Goal: Task Accomplishment & Management: Manage account settings

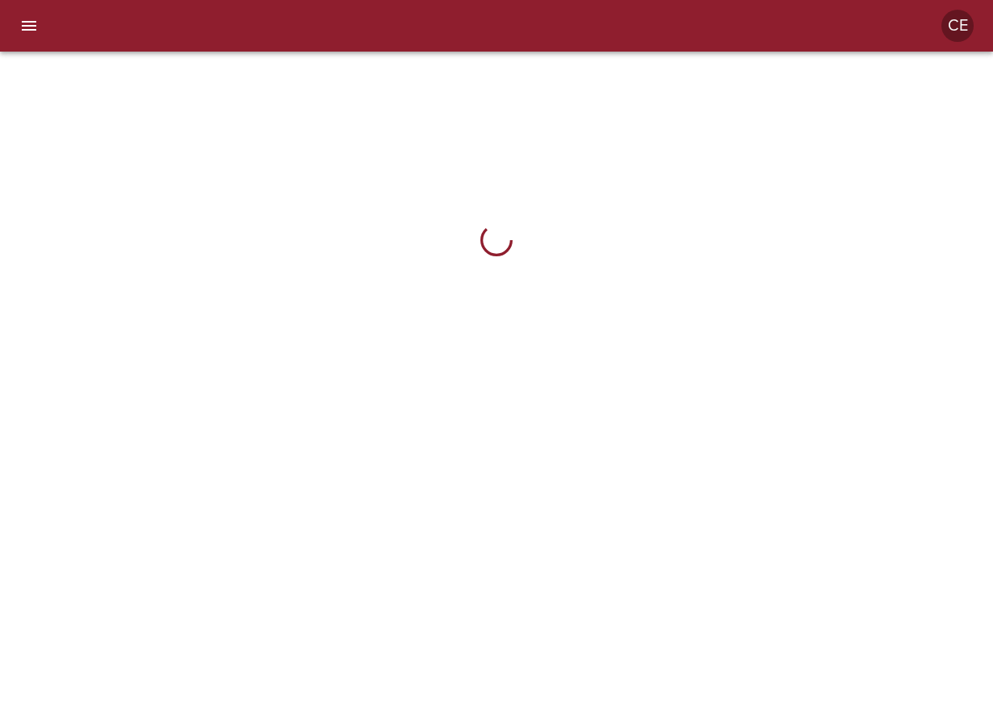
click at [35, 38] on button "menu" at bounding box center [29, 25] width 39 height 39
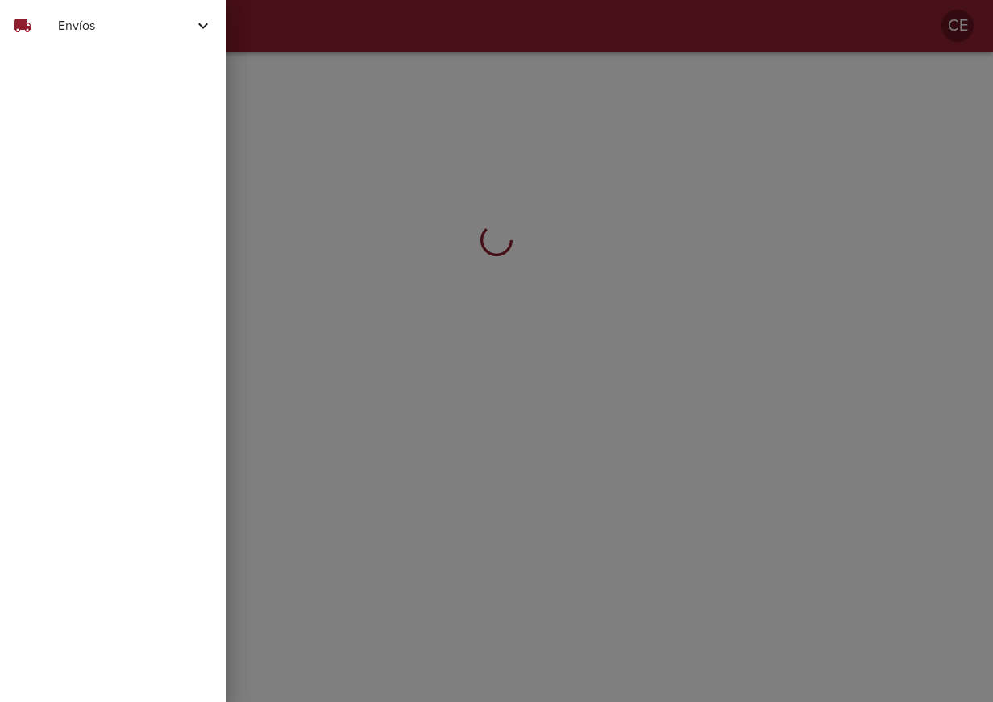
click at [79, 31] on span "Envíos" at bounding box center [125, 25] width 135 height 19
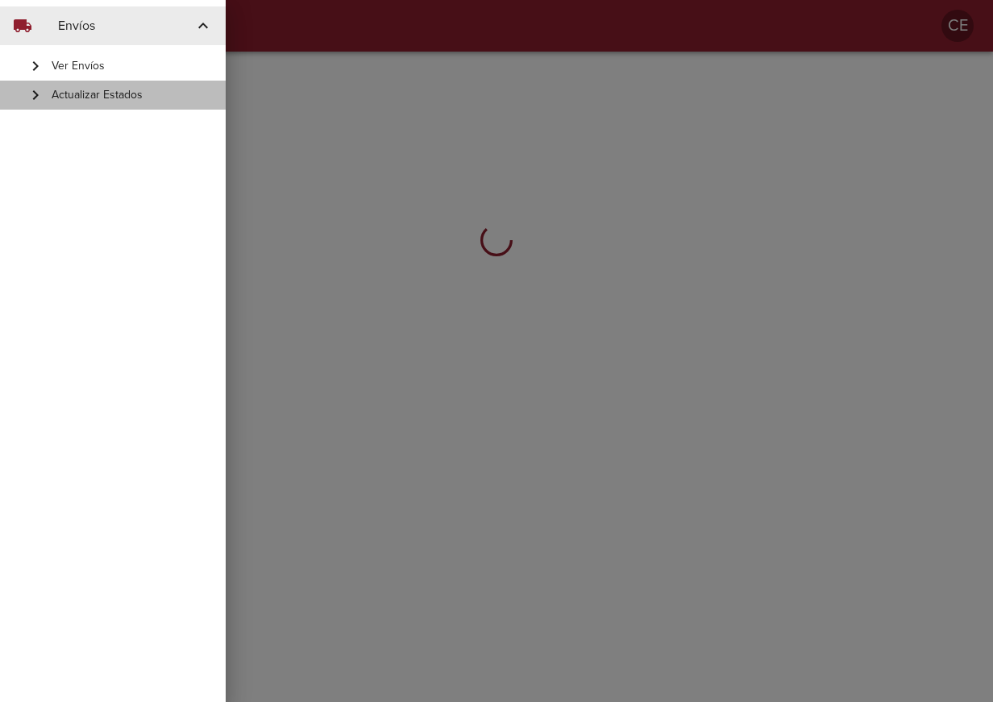
click at [85, 91] on span "Actualizar Estados" at bounding box center [132, 95] width 161 height 16
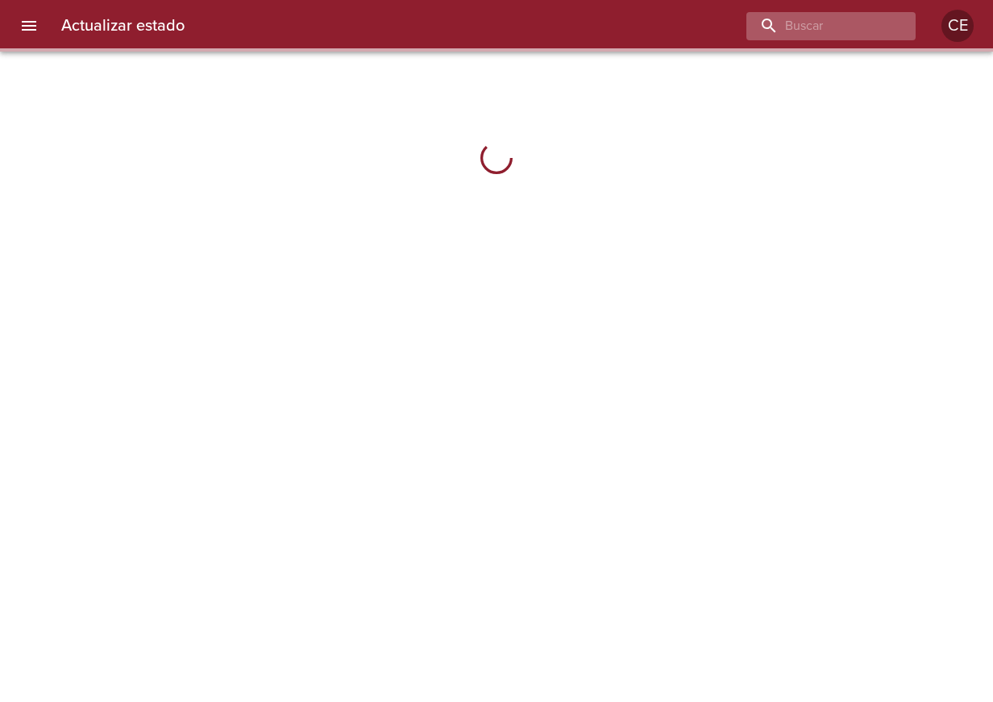
click at [899, 18] on div at bounding box center [830, 26] width 169 height 28
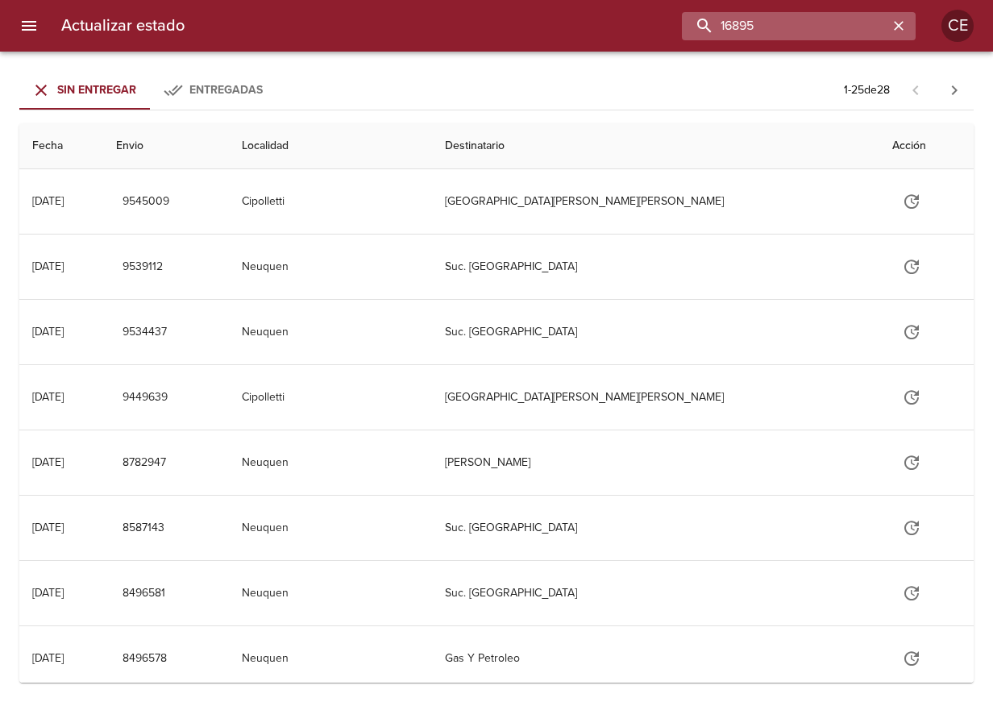
type input "16895"
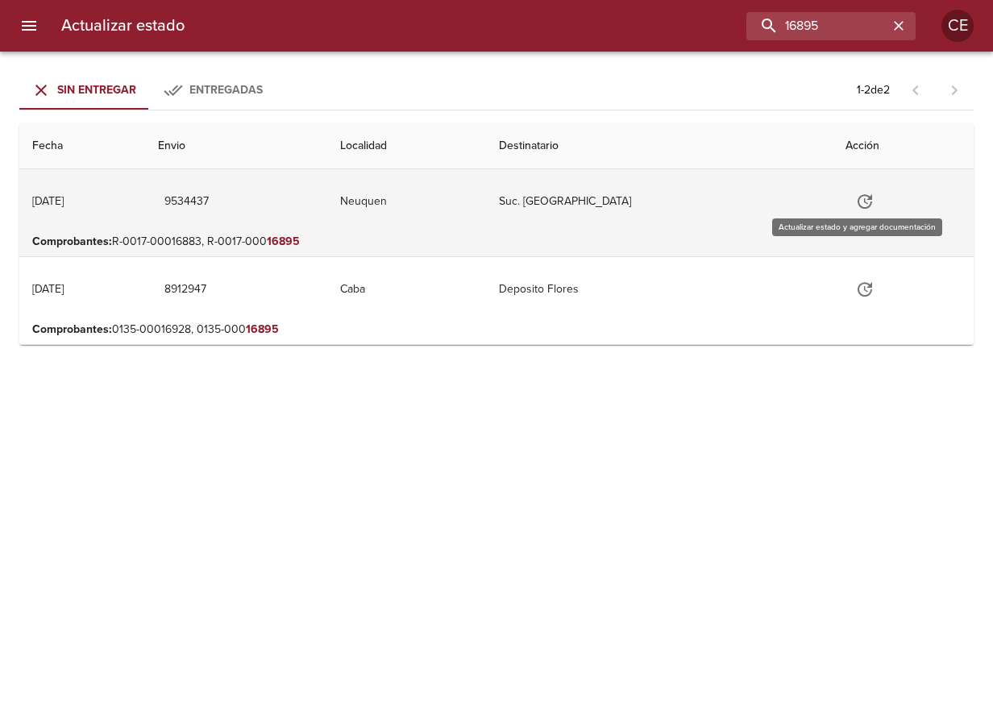
click at [858, 206] on icon "Tabla de envíos del cliente" at bounding box center [864, 201] width 19 height 19
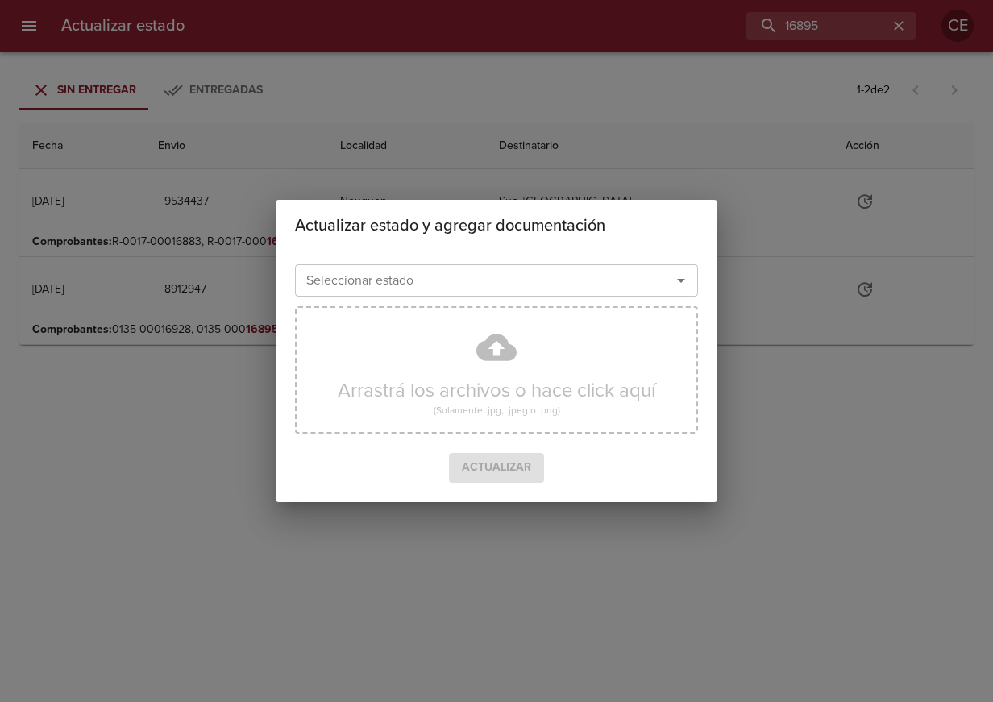
click at [454, 260] on div "Seleccionar estado Seleccionar estado" at bounding box center [496, 279] width 403 height 42
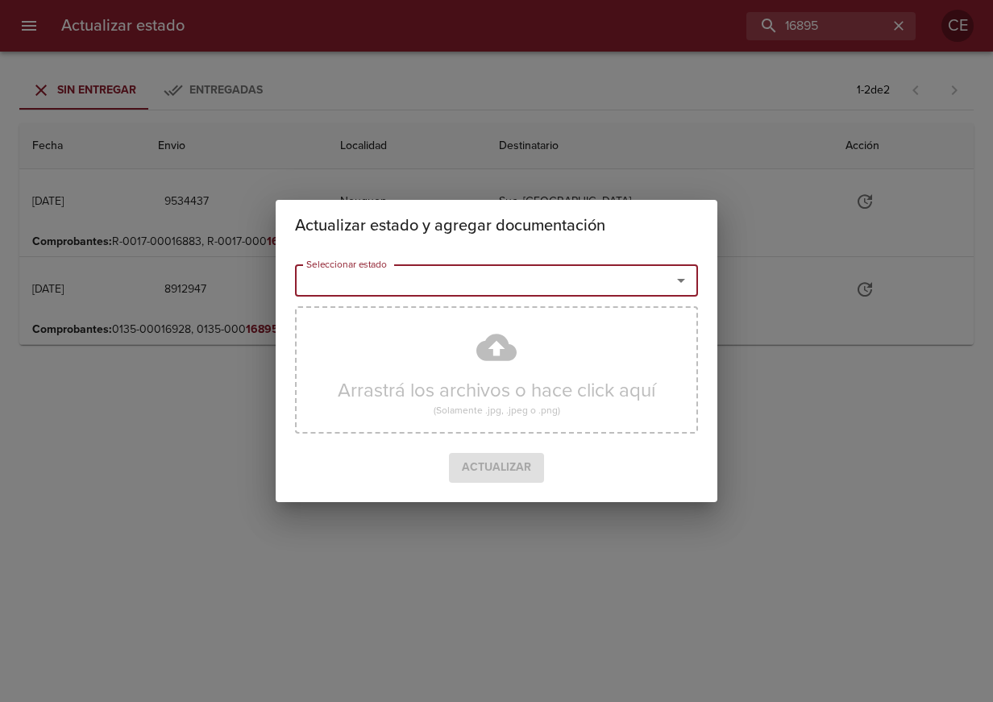
click at [450, 272] on input "Seleccionar estado" at bounding box center [473, 280] width 346 height 23
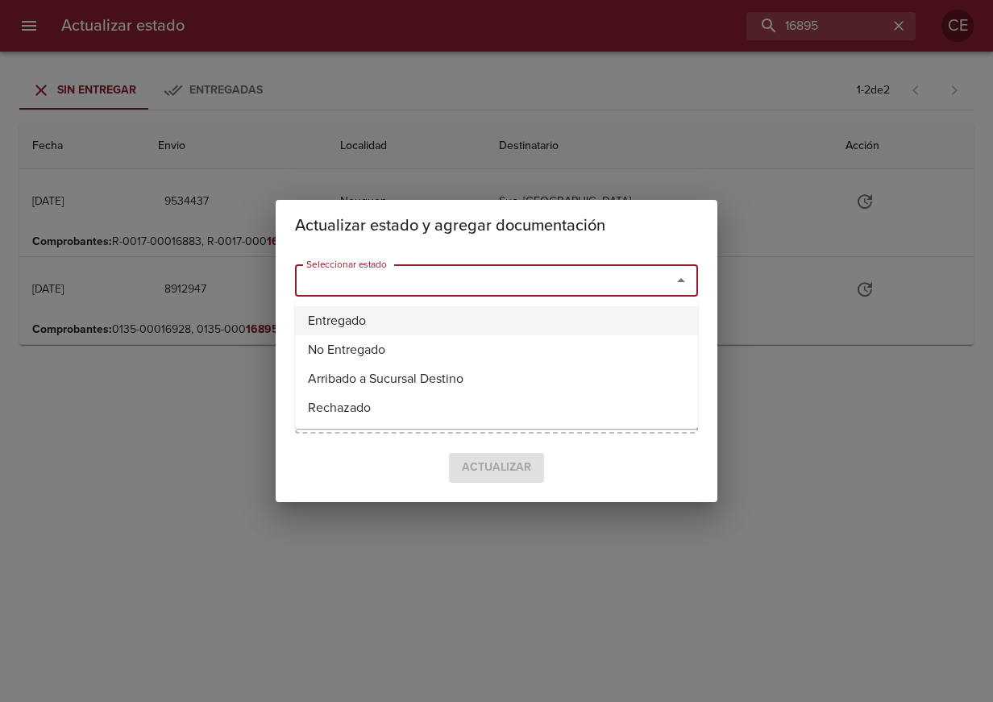
click at [431, 322] on li "Entregado" at bounding box center [496, 320] width 403 height 29
type input "Entregado"
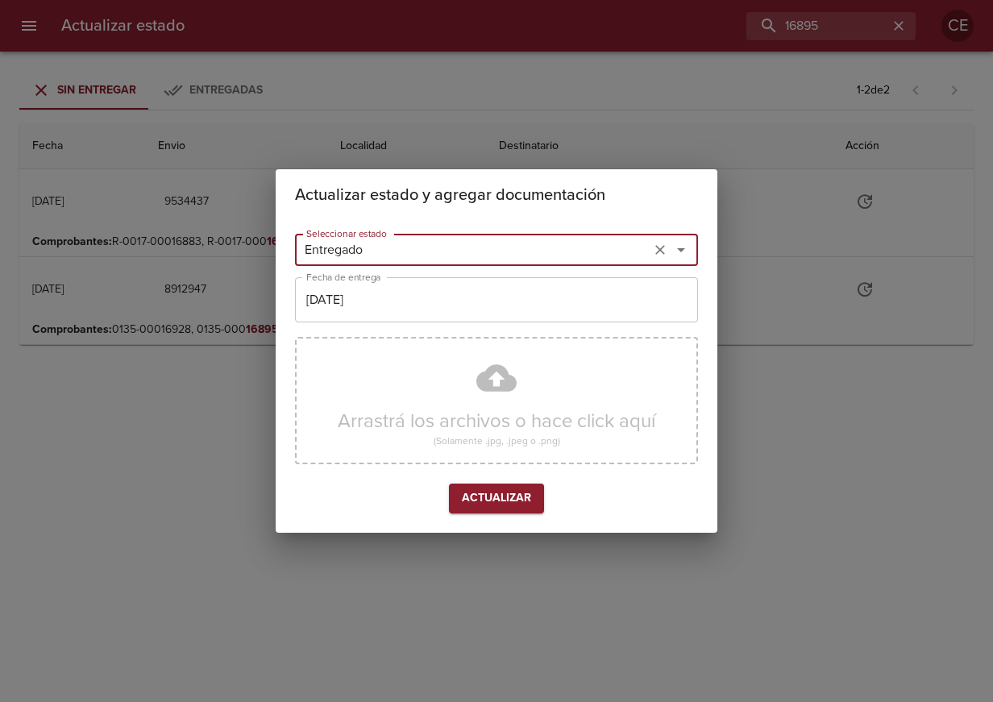
click at [420, 311] on input "[DATE]" at bounding box center [496, 299] width 403 height 45
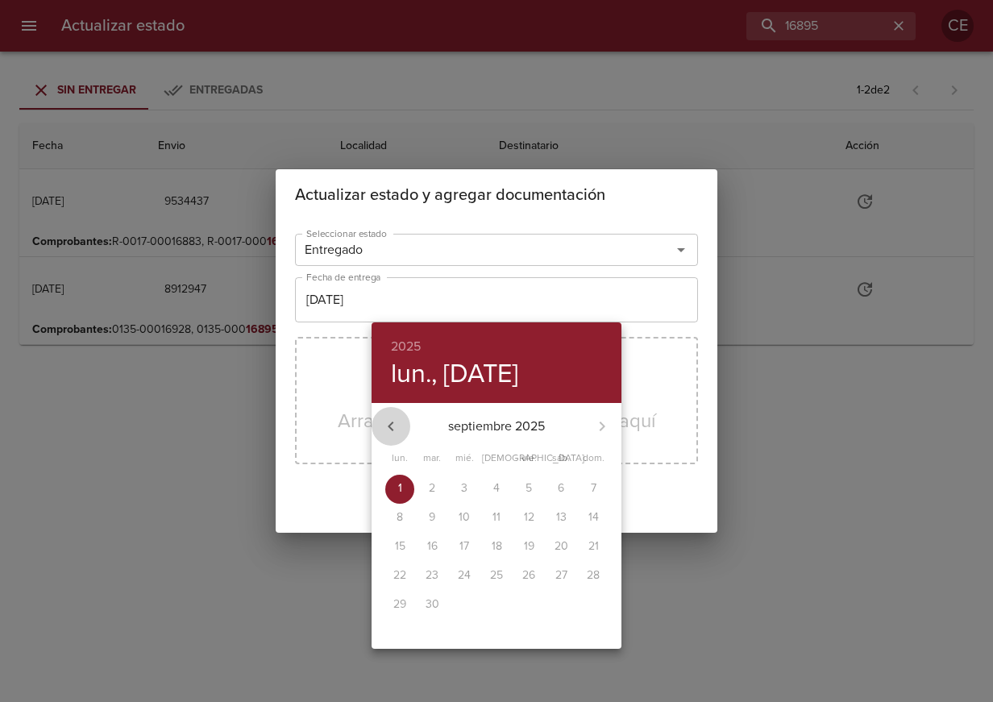
click at [393, 422] on icon "button" at bounding box center [390, 426] width 19 height 19
click at [530, 604] on p "29" at bounding box center [528, 604] width 13 height 16
type input "[DATE]"
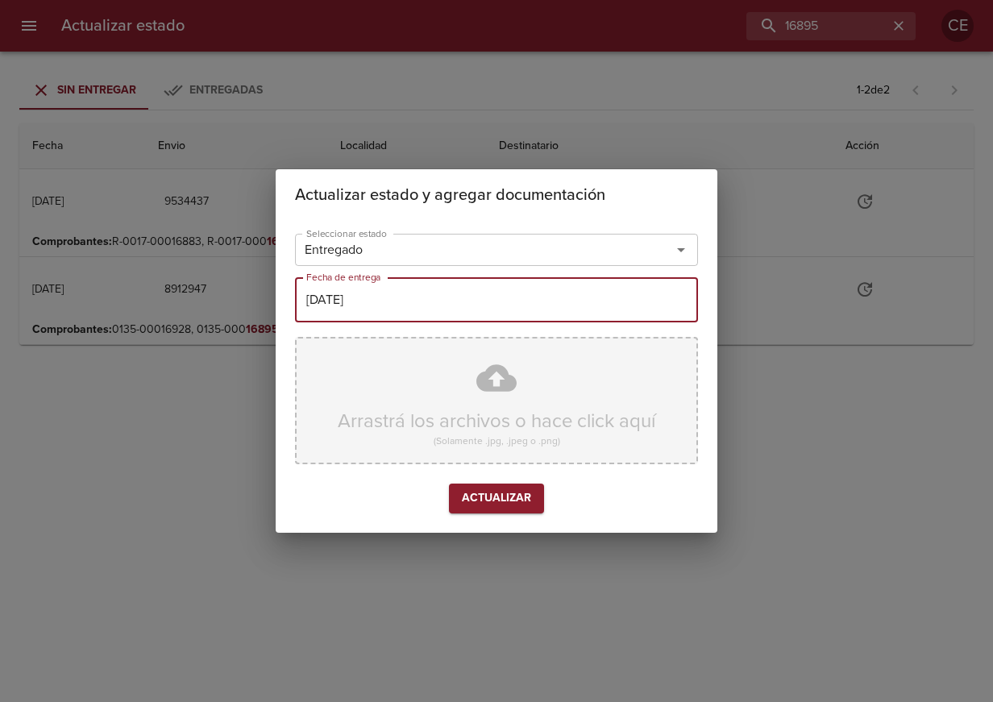
click at [477, 397] on div "Arrastrá los archivos o hace click aquí (Solamente .jpg, .jpeg o .png)" at bounding box center [496, 400] width 403 height 127
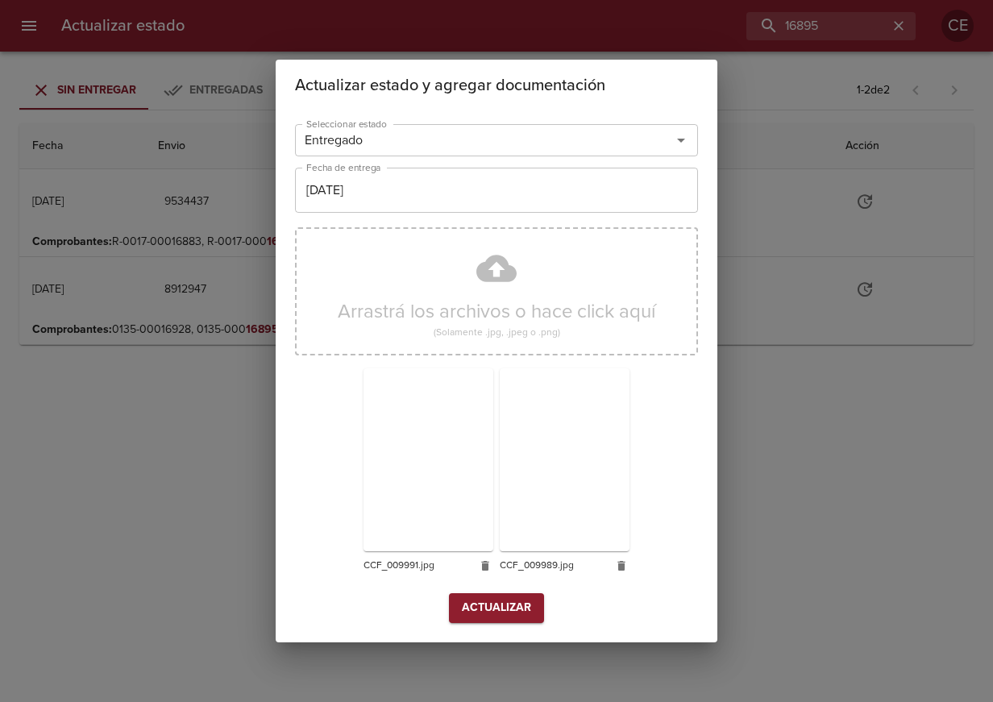
click at [500, 621] on button "Actualizar" at bounding box center [496, 608] width 95 height 30
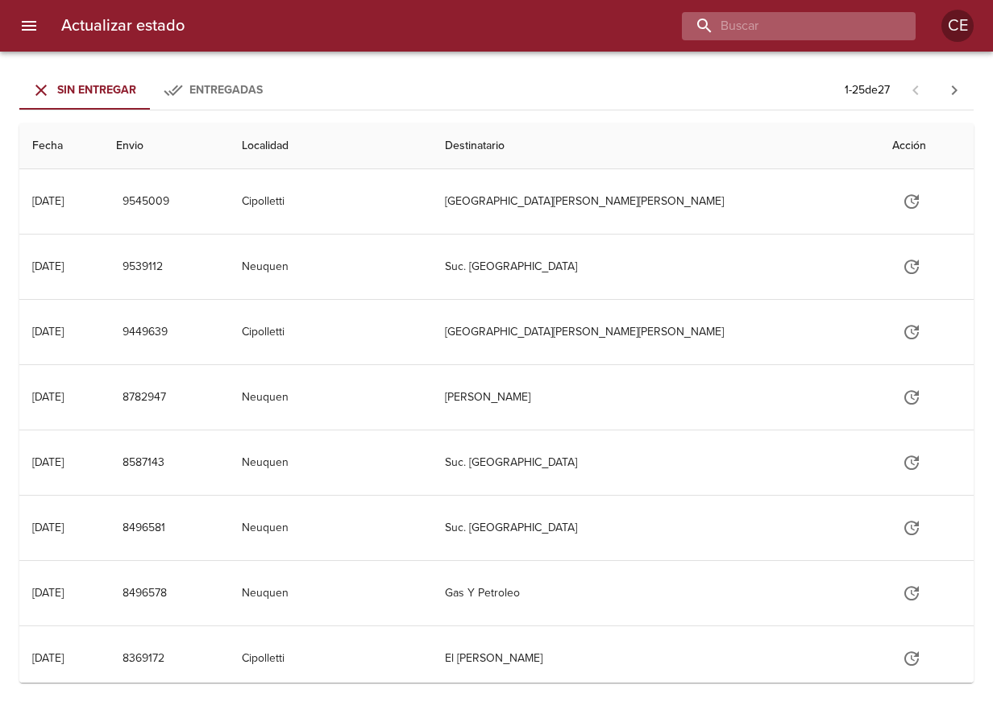
click at [807, 25] on input "buscar" at bounding box center [785, 26] width 206 height 28
type input "16866"
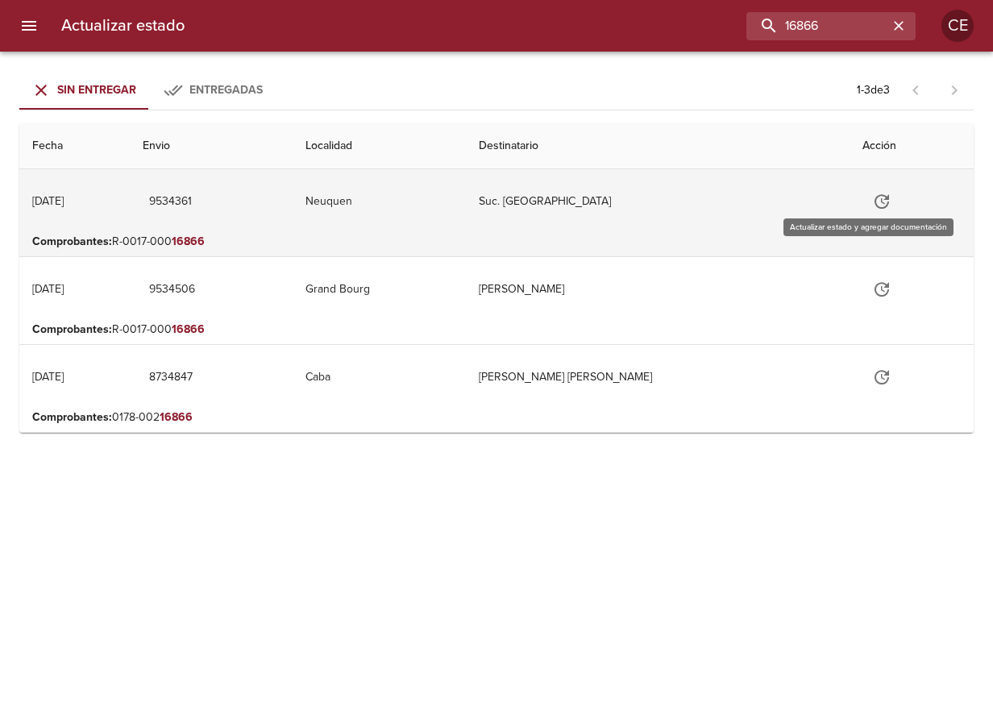
click at [877, 206] on button "Tabla de envíos del cliente" at bounding box center [881, 201] width 39 height 39
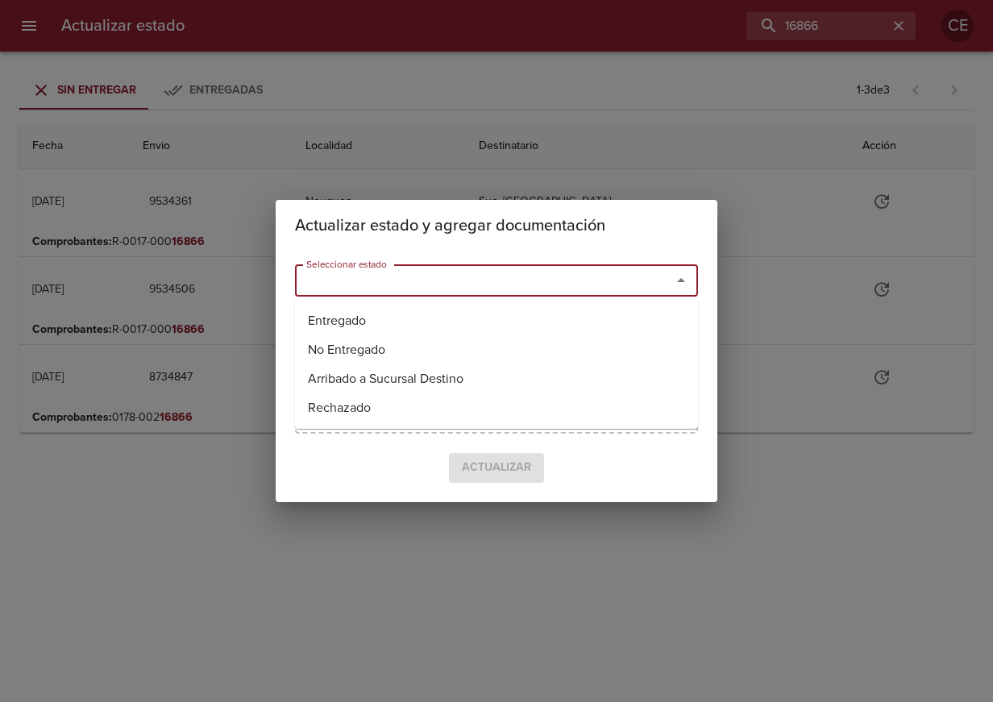
click at [551, 276] on input "Seleccionar estado" at bounding box center [473, 280] width 346 height 23
click at [458, 310] on li "Entregado" at bounding box center [496, 320] width 403 height 29
type input "Entregado"
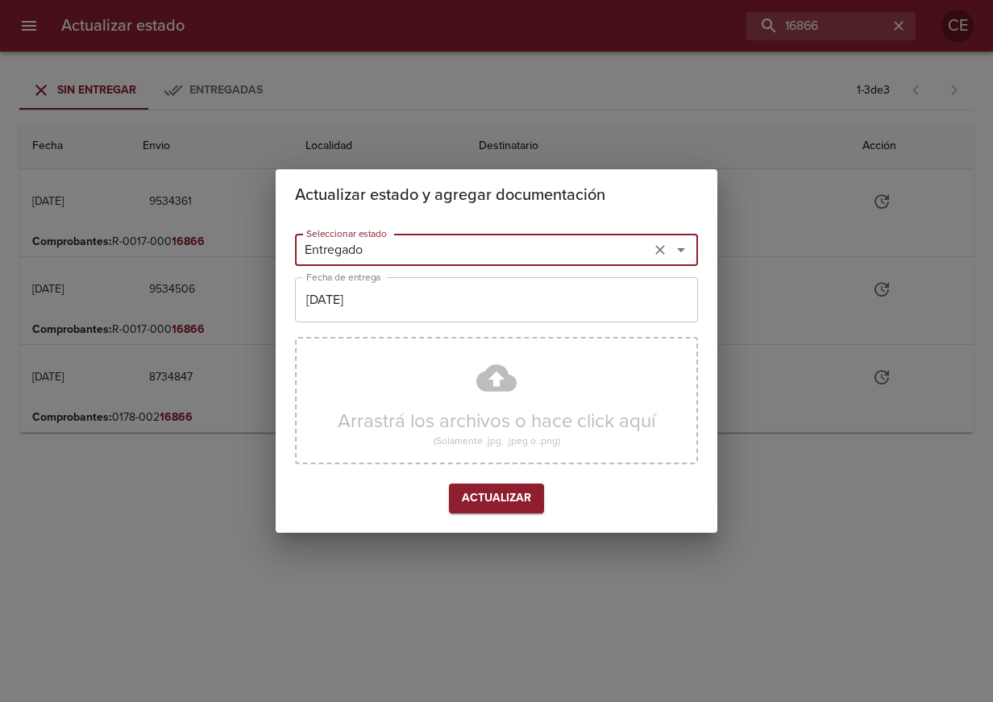
click at [483, 305] on input "[DATE]" at bounding box center [496, 299] width 403 height 45
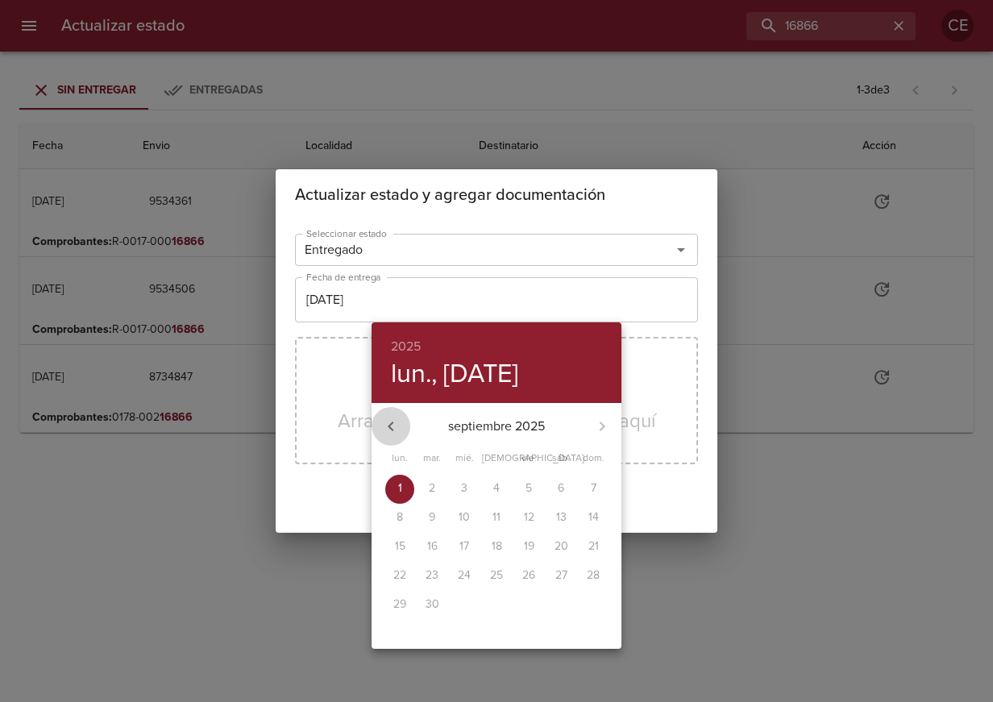
click at [386, 430] on icon "button" at bounding box center [390, 426] width 19 height 19
click at [524, 604] on p "29" at bounding box center [528, 604] width 13 height 16
type input "[DATE]"
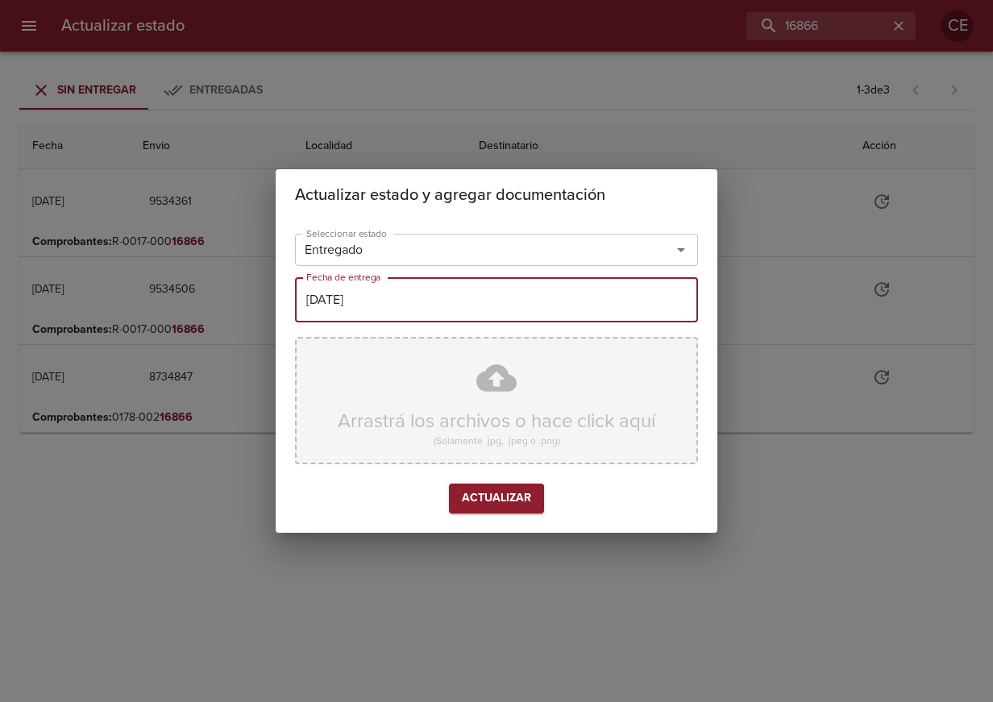
click at [451, 377] on div "Arrastrá los archivos o hace click aquí (Solamente .jpg, .jpeg o .png)" at bounding box center [496, 400] width 403 height 127
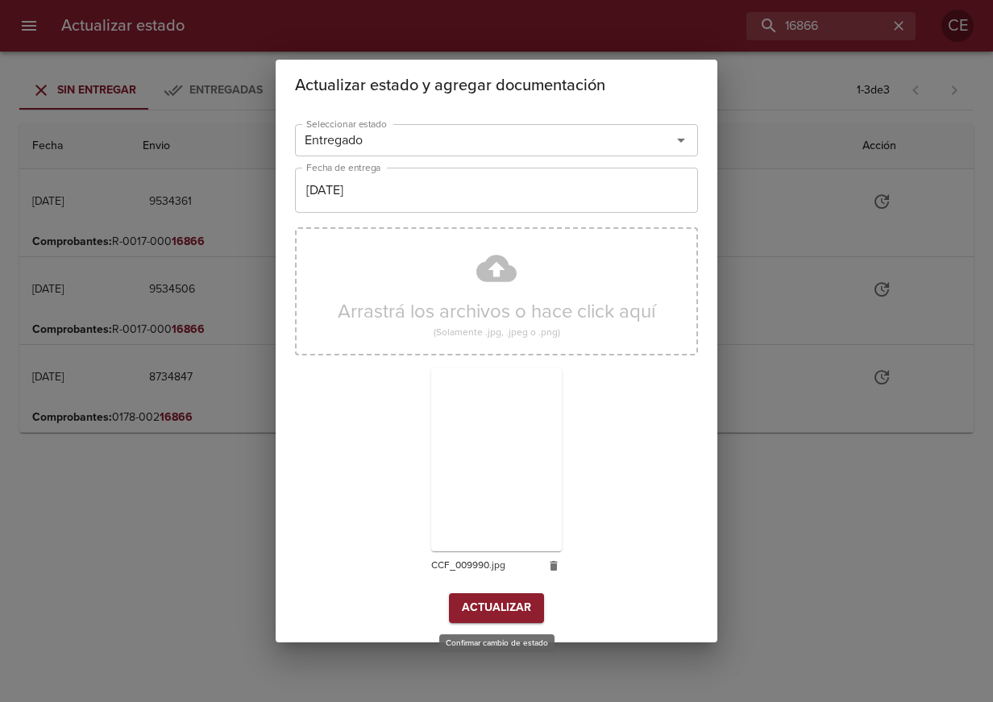
click at [517, 615] on span "Actualizar" at bounding box center [496, 608] width 69 height 20
